Goal: Find specific page/section: Find specific page/section

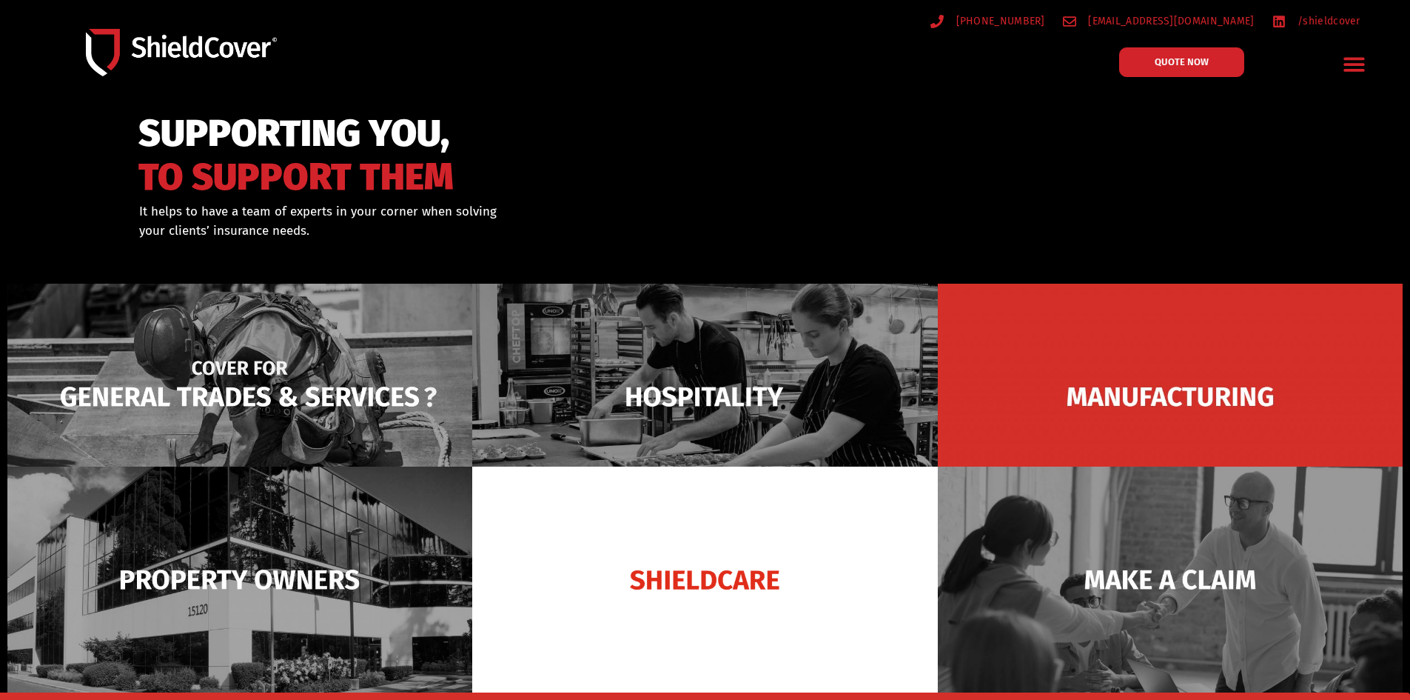
click at [289, 348] on img at bounding box center [239, 397] width 465 height 226
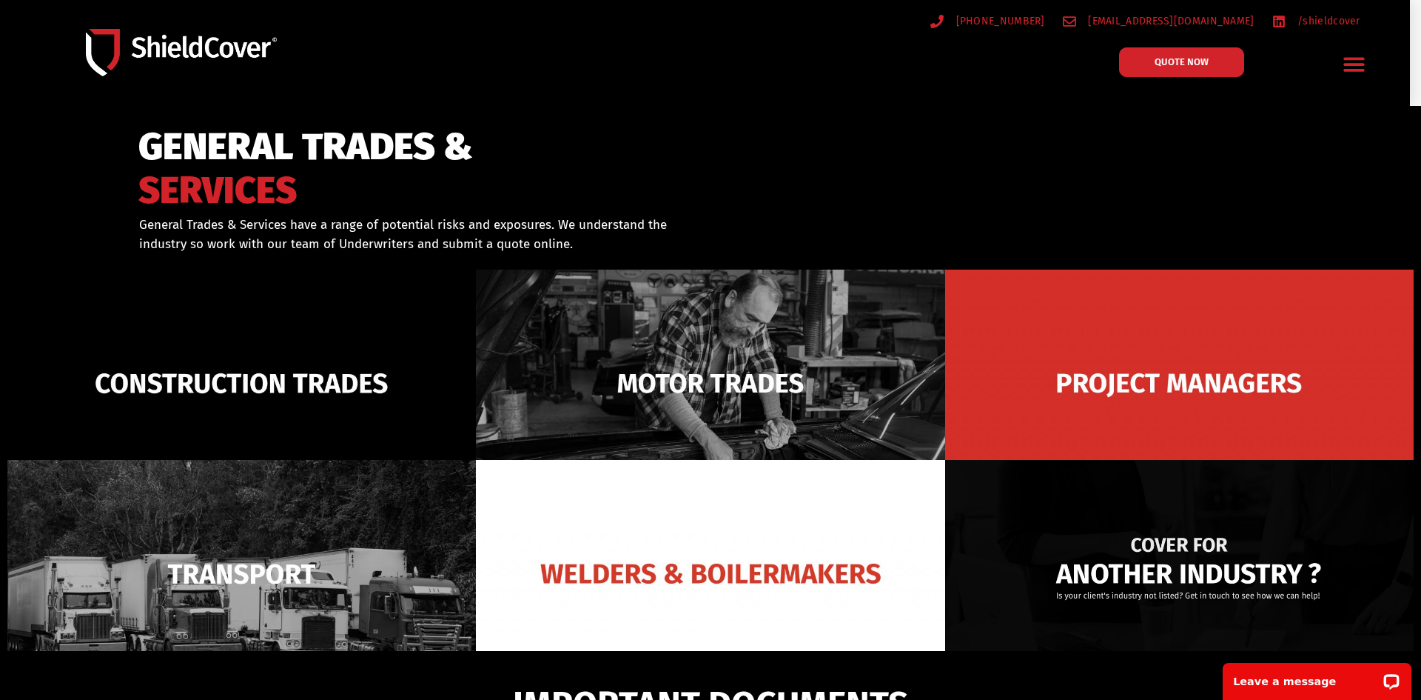
click at [1230, 532] on img at bounding box center [1179, 573] width 469 height 227
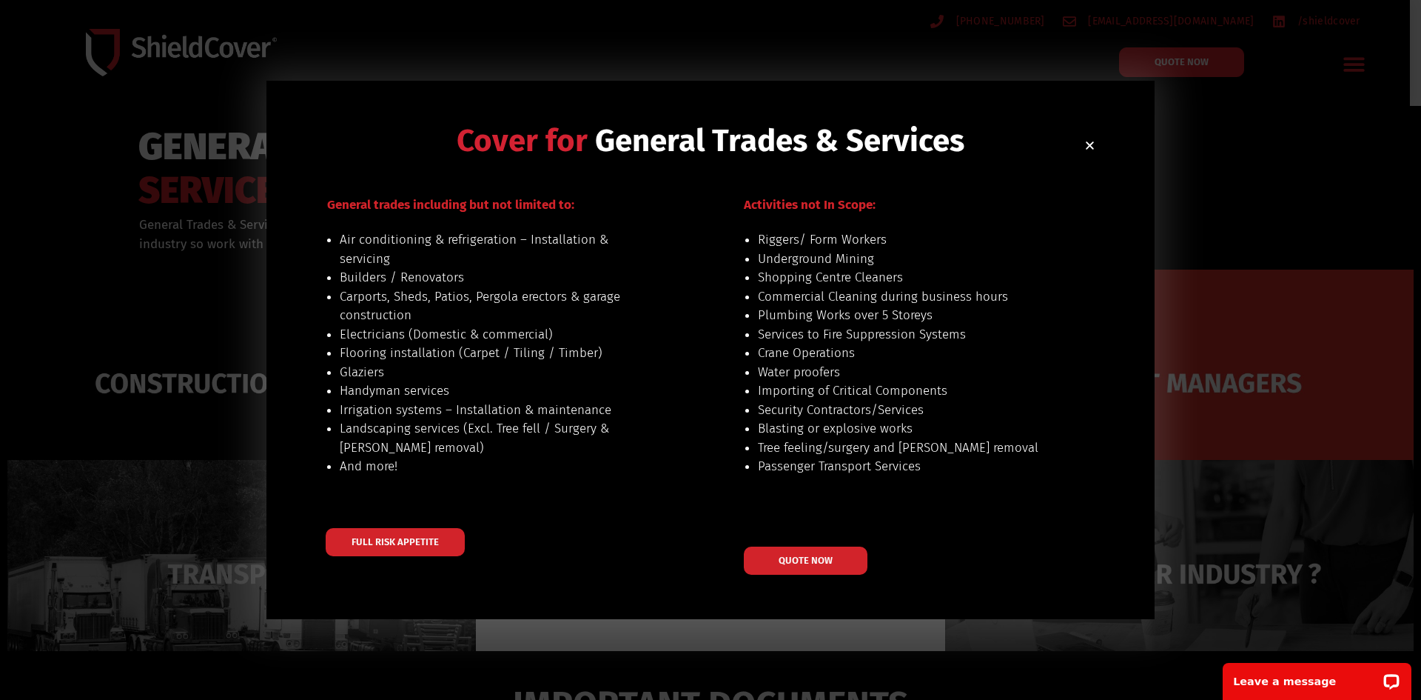
click at [477, 409] on li "Irrigation systems – Installation & maintenance" at bounding box center [494, 410] width 309 height 19
click at [948, 329] on li "Services to Fire Suppression Systems" at bounding box center [912, 334] width 309 height 19
click at [831, 435] on li "Blasting or explosive works" at bounding box center [912, 428] width 309 height 19
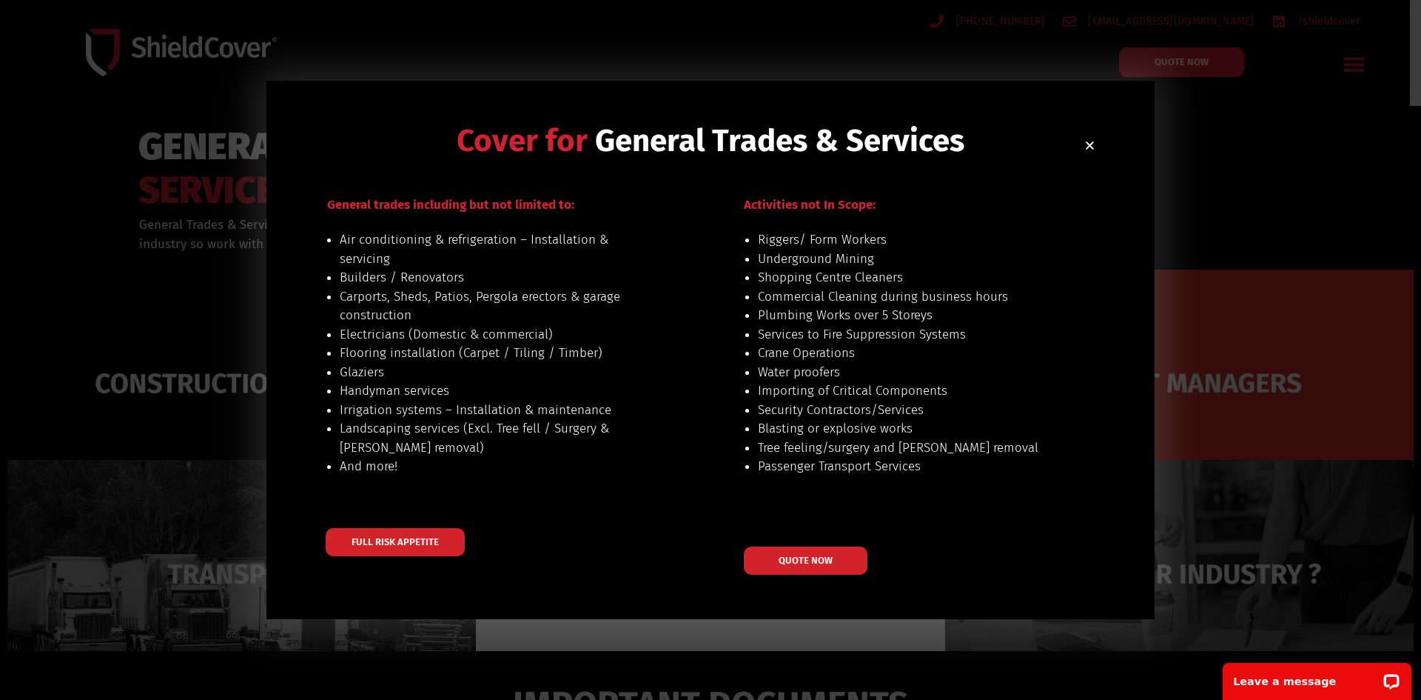
click at [845, 230] on li "Riggers/ Form Workers" at bounding box center [912, 239] width 309 height 19
click at [824, 267] on li "Underground Mining" at bounding box center [912, 258] width 309 height 19
click at [486, 409] on li "Irrigation systems – Installation & maintenance" at bounding box center [494, 410] width 309 height 19
click at [396, 541] on span "FULL RISK APPETITE" at bounding box center [395, 541] width 96 height 10
